Goal: Communication & Community: Ask a question

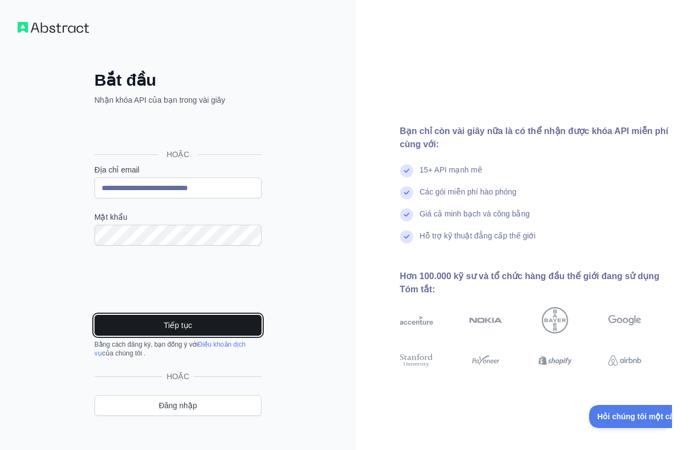
click at [201, 324] on button "Tiếp tục" at bounding box center [178, 325] width 167 height 21
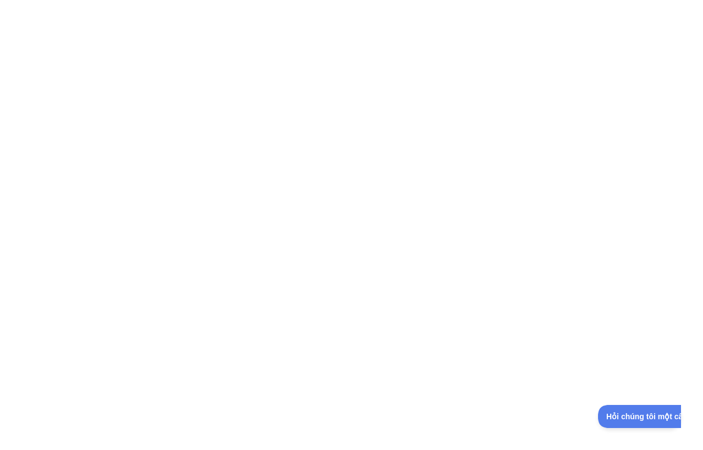
click at [390, 91] on div at bounding box center [351, 225] width 703 height 450
click at [524, 142] on div at bounding box center [351, 225] width 703 height 450
click at [285, 30] on div at bounding box center [351, 225] width 703 height 450
click at [358, 167] on div at bounding box center [351, 225] width 703 height 450
drag, startPoint x: 358, startPoint y: 166, endPoint x: 467, endPoint y: 16, distance: 185.4
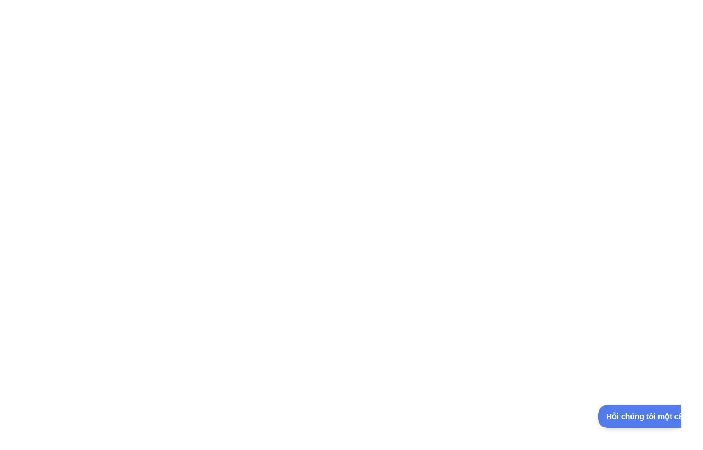
click at [368, 146] on div at bounding box center [351, 225] width 703 height 450
click at [413, 131] on div at bounding box center [351, 225] width 703 height 450
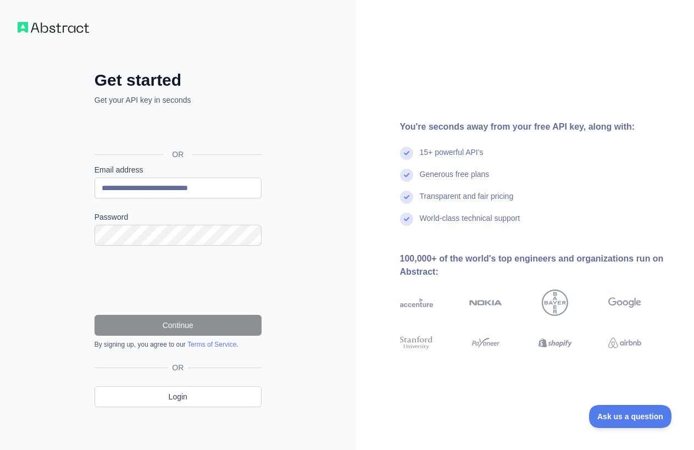
drag, startPoint x: 164, startPoint y: 220, endPoint x: 85, endPoint y: 175, distance: 91.1
click at [85, 175] on div "**********" at bounding box center [178, 247] width 211 height 355
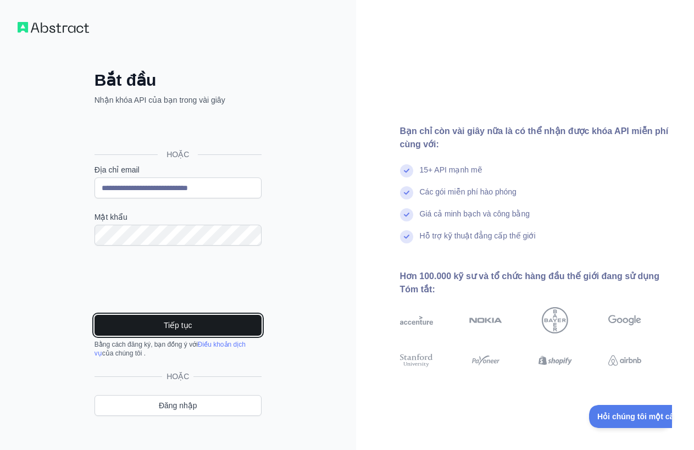
click at [173, 321] on font "Tiếp tục" at bounding box center [178, 325] width 29 height 9
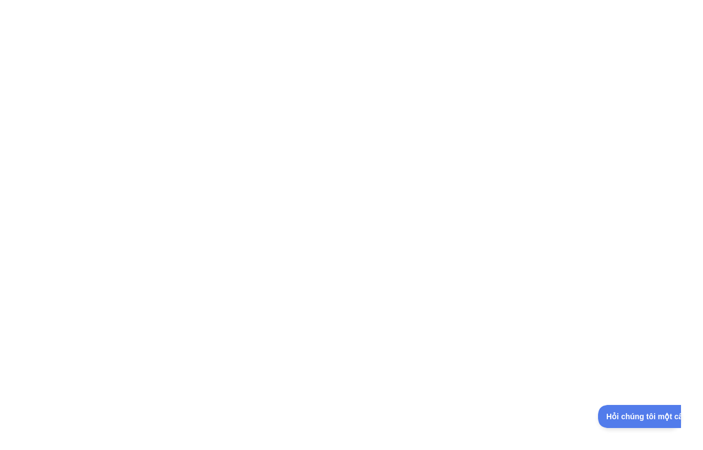
drag, startPoint x: 379, startPoint y: 308, endPoint x: 319, endPoint y: 240, distance: 91.1
click at [379, 307] on div at bounding box center [351, 225] width 703 height 450
drag, startPoint x: 143, startPoint y: 175, endPoint x: 138, endPoint y: 153, distance: 23.1
click at [142, 169] on div at bounding box center [351, 225] width 703 height 450
drag, startPoint x: 138, startPoint y: 153, endPoint x: 147, endPoint y: 128, distance: 26.4
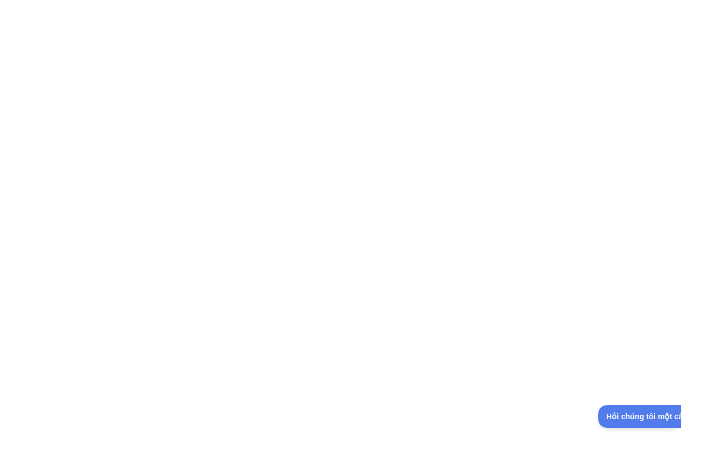
click at [139, 138] on div at bounding box center [351, 225] width 703 height 450
drag, startPoint x: 148, startPoint y: 127, endPoint x: 91, endPoint y: 92, distance: 67.1
click at [109, 112] on div at bounding box center [351, 225] width 703 height 450
click at [299, 131] on div at bounding box center [351, 225] width 703 height 450
click at [257, 112] on div at bounding box center [351, 225] width 703 height 450
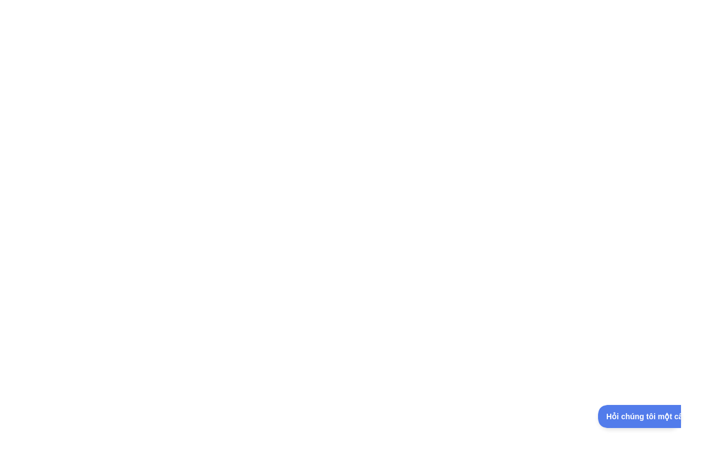
drag, startPoint x: 300, startPoint y: 62, endPoint x: 541, endPoint y: 38, distance: 241.9
click at [537, 43] on div at bounding box center [351, 225] width 703 height 450
click at [364, 13] on div at bounding box center [351, 225] width 703 height 450
drag, startPoint x: 402, startPoint y: 174, endPoint x: 405, endPoint y: 167, distance: 7.5
click at [403, 170] on div at bounding box center [351, 225] width 703 height 450
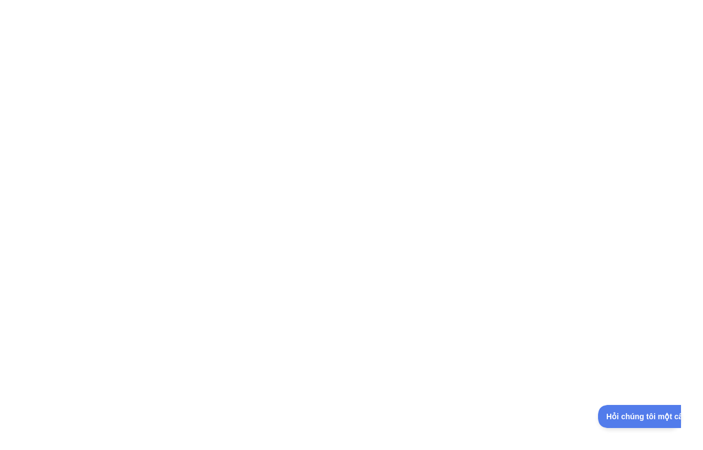
drag, startPoint x: 435, startPoint y: 204, endPoint x: 502, endPoint y: 7, distance: 207.9
click at [435, 196] on div at bounding box center [351, 225] width 703 height 450
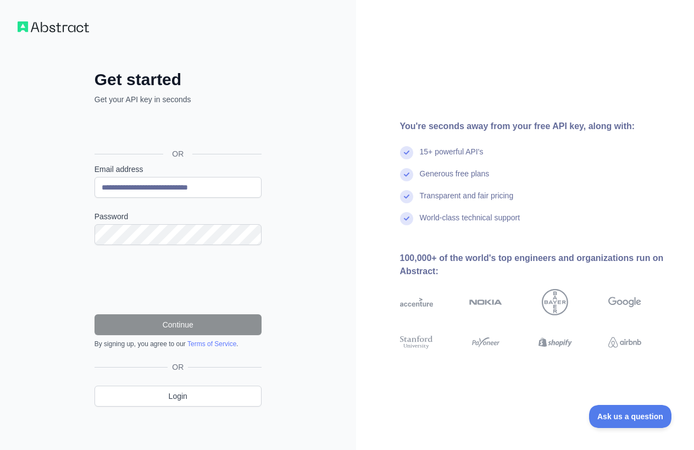
click at [59, 26] on img at bounding box center [53, 26] width 71 height 11
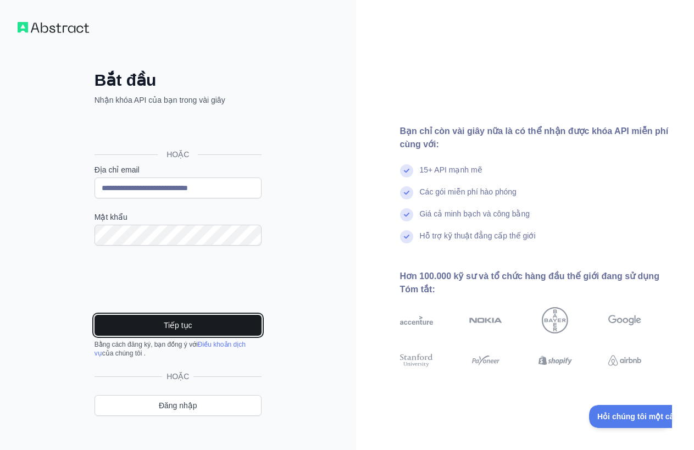
click at [161, 320] on button "Tiếp tục" at bounding box center [178, 325] width 167 height 21
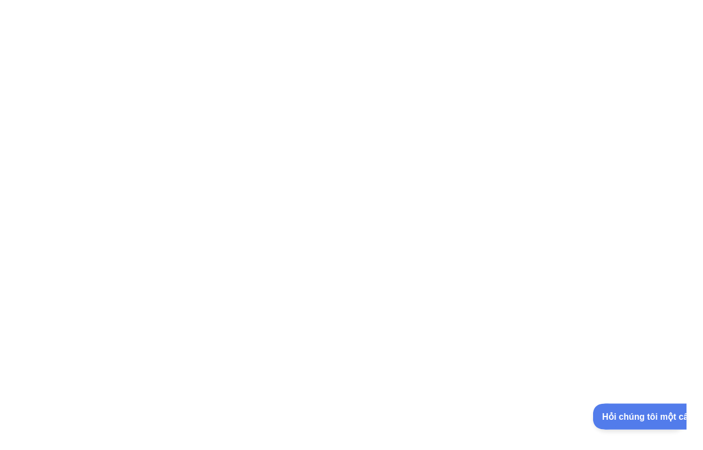
click at [628, 417] on font "Hỏi chúng tôi một câu hỏi" at bounding box center [648, 415] width 95 height 9
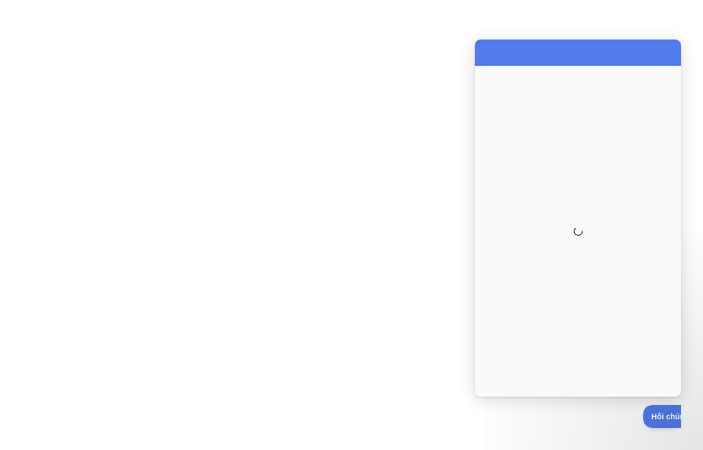
click at [590, 163] on div "Loading" at bounding box center [578, 231] width 206 height 331
click at [568, 344] on div "Loading" at bounding box center [578, 231] width 206 height 331
drag, startPoint x: 584, startPoint y: 228, endPoint x: 591, endPoint y: 219, distance: 10.6
click at [585, 225] on div "Loading" at bounding box center [578, 231] width 206 height 331
click at [591, 218] on div "Loading" at bounding box center [578, 231] width 206 height 331
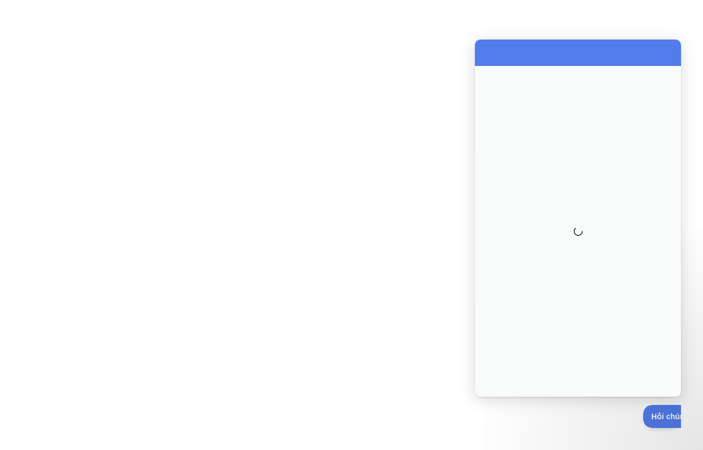
drag, startPoint x: 591, startPoint y: 215, endPoint x: 577, endPoint y: 174, distance: 43.6
click at [591, 213] on div "Loading" at bounding box center [578, 231] width 206 height 331
drag, startPoint x: 523, startPoint y: 197, endPoint x: 501, endPoint y: 166, distance: 38.0
click at [501, 166] on div "Loading" at bounding box center [578, 231] width 206 height 331
drag, startPoint x: 591, startPoint y: 241, endPoint x: 627, endPoint y: 341, distance: 105.9
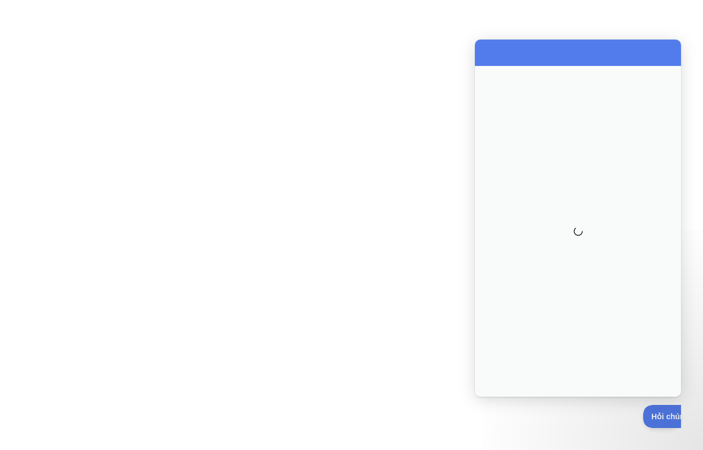
click at [602, 258] on div "Loading" at bounding box center [578, 231] width 206 height 331
click at [627, 353] on div "Loading" at bounding box center [578, 231] width 206 height 331
drag, startPoint x: 631, startPoint y: 353, endPoint x: 637, endPoint y: 356, distance: 7.1
click at [634, 355] on div "Loading" at bounding box center [578, 231] width 206 height 331
click at [661, 421] on button "Hỏi chúng tôi một câu hỏi" at bounding box center [696, 414] width 112 height 23
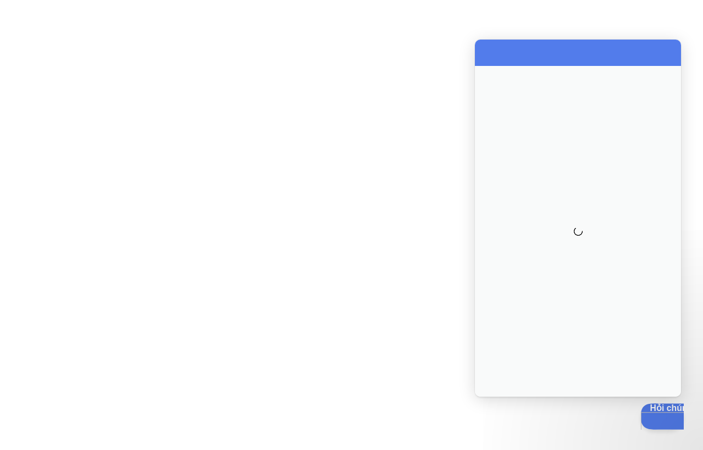
click at [650, 420] on button "Hỏi chúng tôi một câu hỏi Close" at bounding box center [606, 414] width 132 height 23
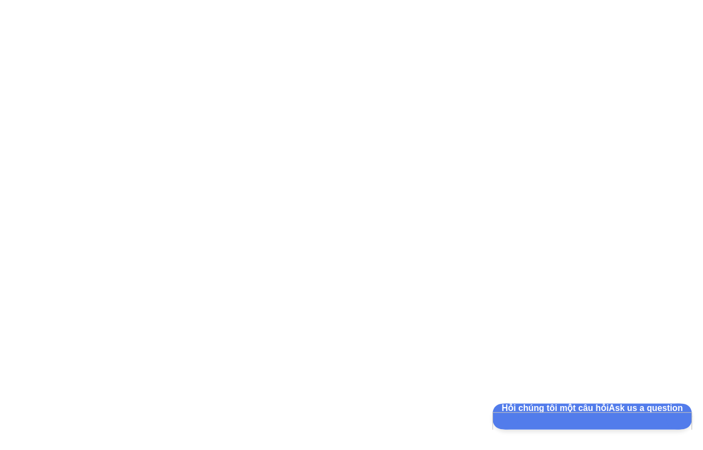
click at [645, 420] on button "Hỏi chúng tôi một câu hỏi Ask us a question" at bounding box center [581, 414] width 178 height 23
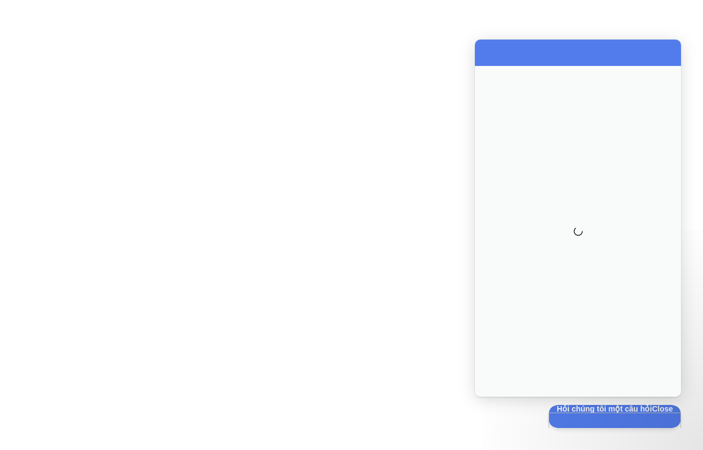
click at [612, 339] on div "Loading" at bounding box center [578, 231] width 206 height 331
click at [599, 412] on font "Hỏi chúng tôi một câu hỏi" at bounding box center [595, 407] width 95 height 9
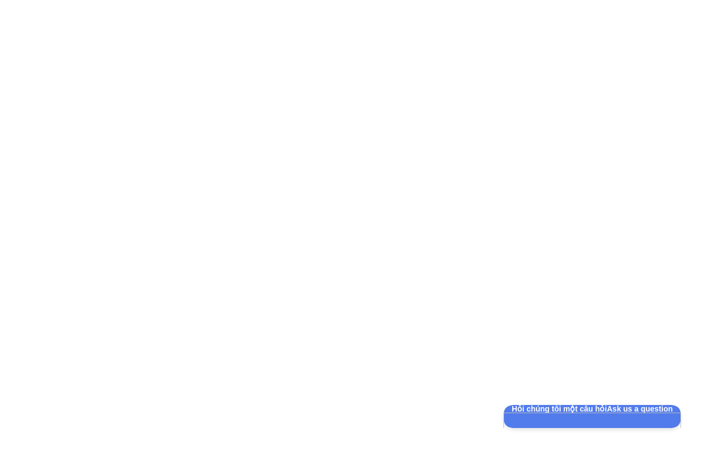
click at [588, 331] on div at bounding box center [351, 225] width 703 height 450
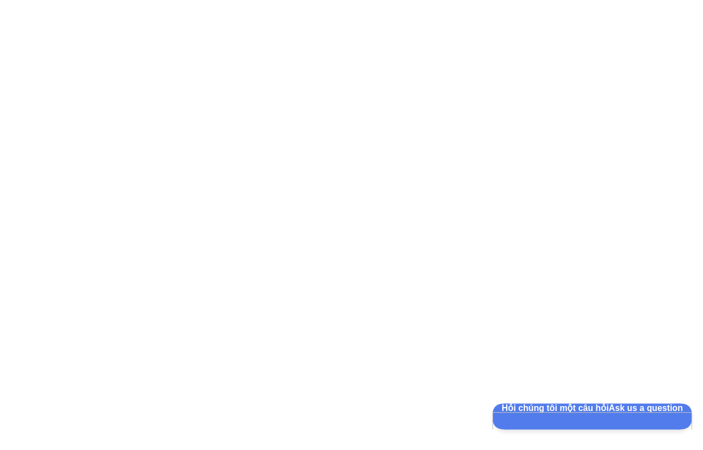
click at [546, 412] on font "Hỏi chúng tôi một câu hỏi" at bounding box center [547, 407] width 95 height 9
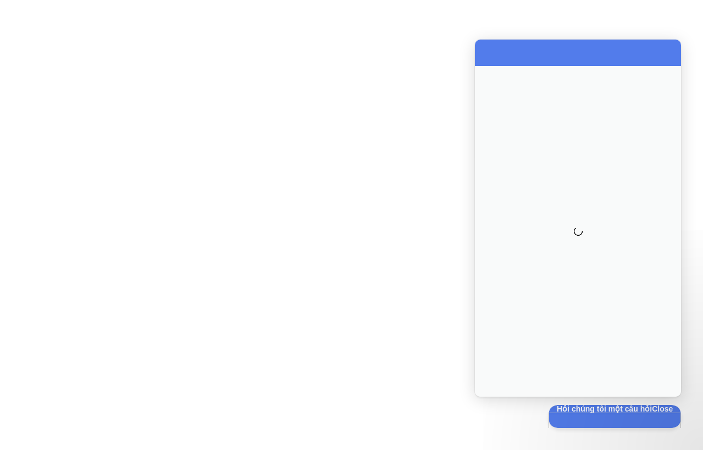
drag, startPoint x: 313, startPoint y: 158, endPoint x: 266, endPoint y: 134, distance: 53.1
click at [266, 134] on div at bounding box center [351, 225] width 703 height 450
drag, startPoint x: 234, startPoint y: 124, endPoint x: 228, endPoint y: 130, distance: 8.6
drag, startPoint x: 563, startPoint y: 252, endPoint x: 565, endPoint y: 236, distance: 16.6
click at [566, 245] on div "Loading" at bounding box center [578, 231] width 206 height 331
